Goal: Find specific page/section: Find specific page/section

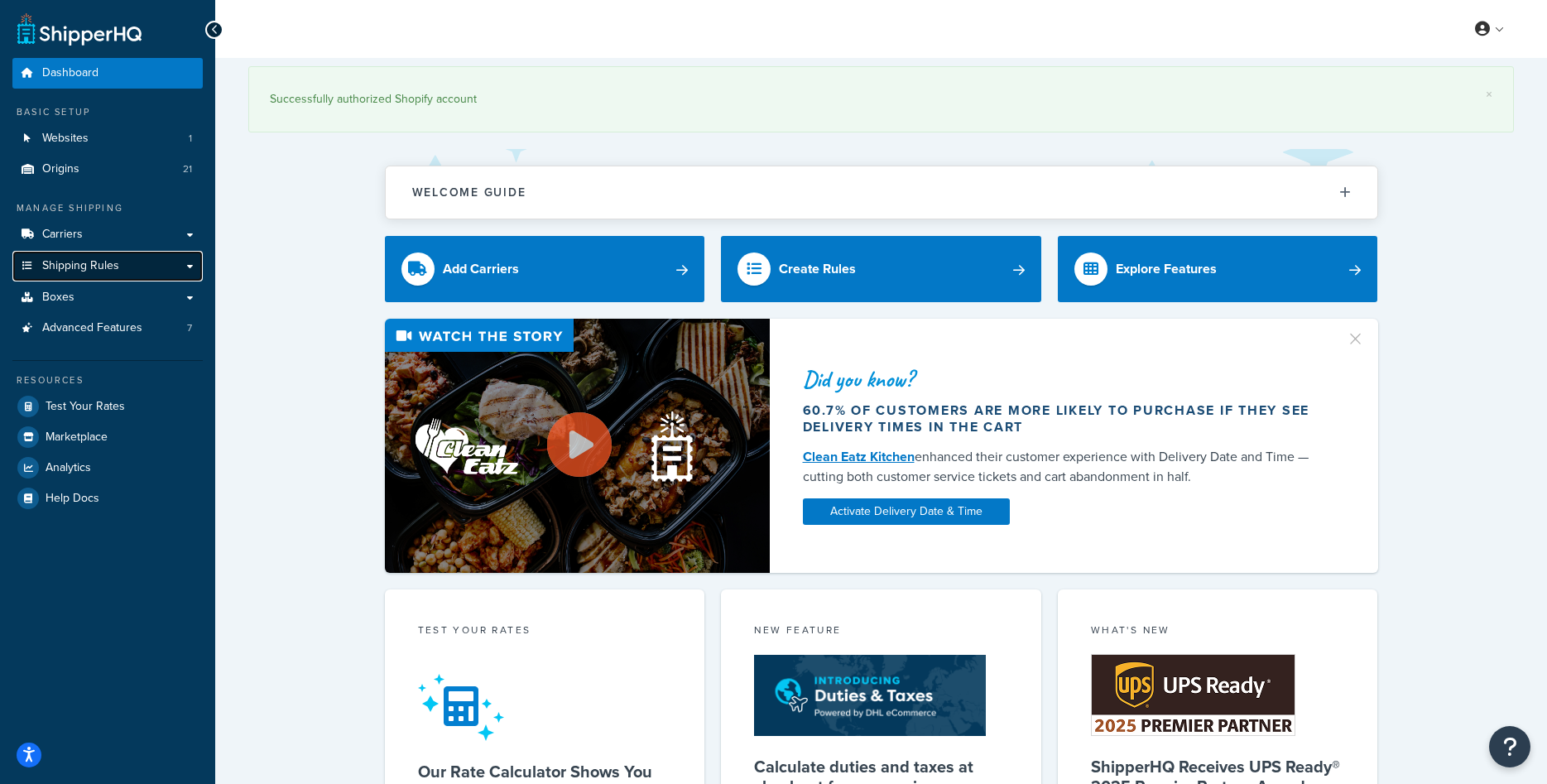
click at [87, 265] on span "Shipping Rules" at bounding box center [80, 266] width 77 height 14
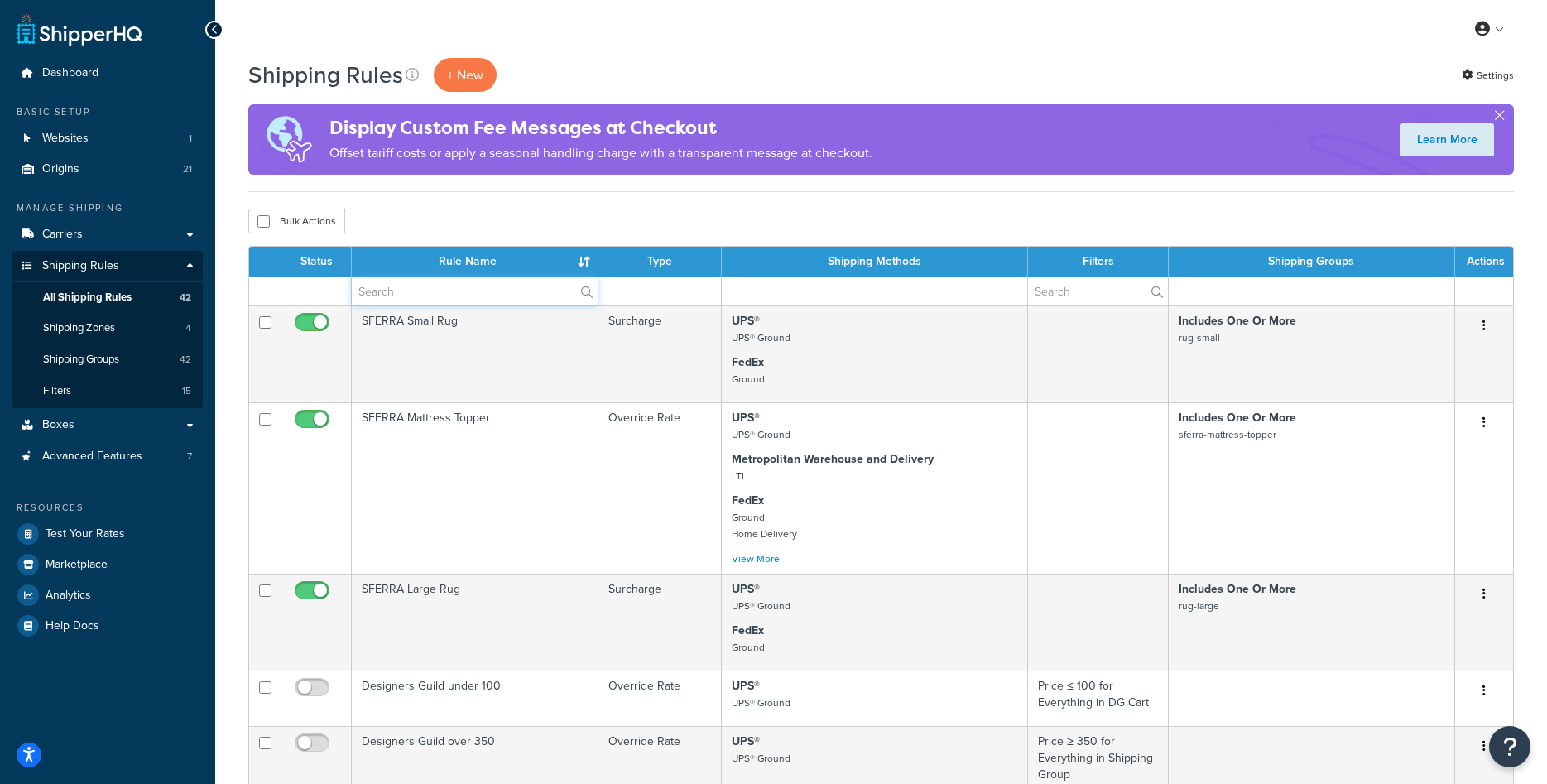
click at [404, 290] on input "text" at bounding box center [474, 290] width 246 height 28
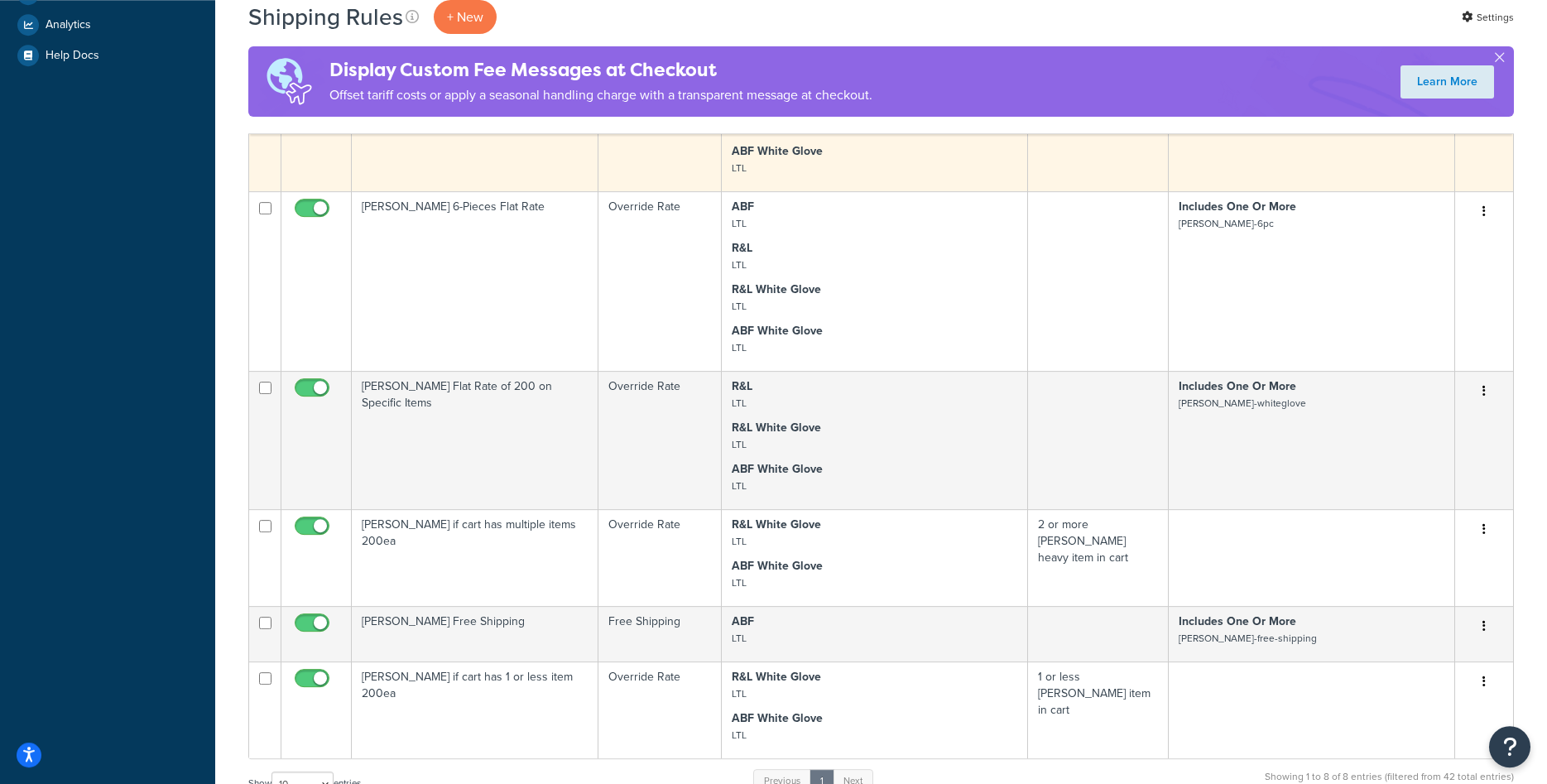
scroll to position [591, 0]
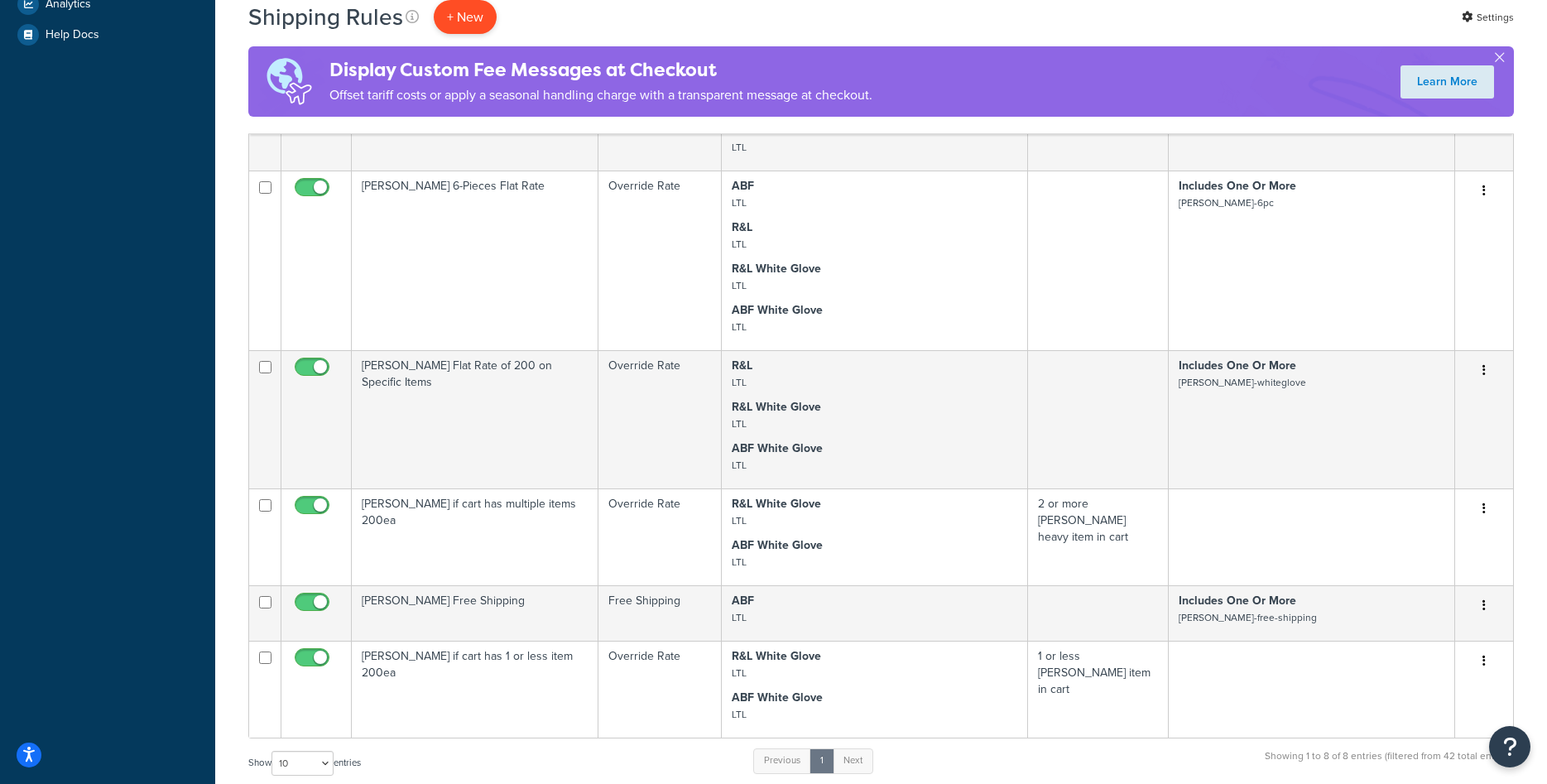
type input "[PERSON_NAME]"
